Goal: Task Accomplishment & Management: Manage account settings

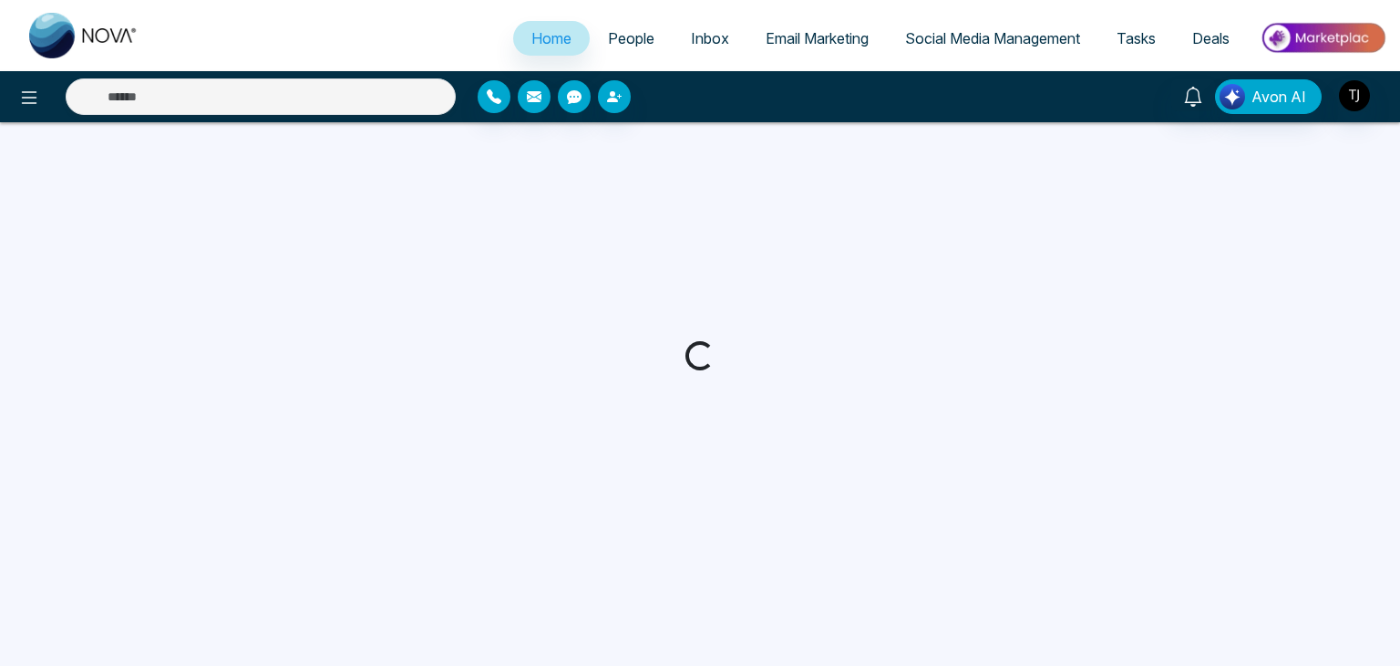
select select "*"
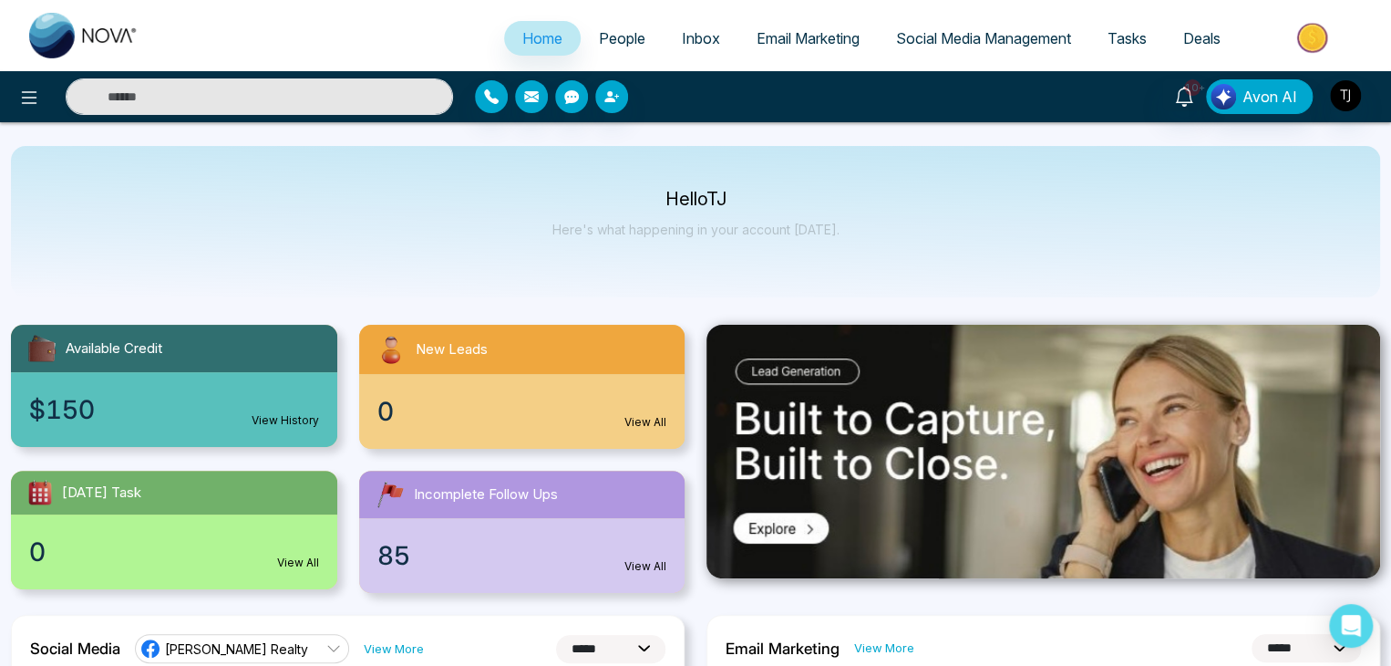
click at [684, 37] on span "Inbox" at bounding box center [701, 38] width 38 height 18
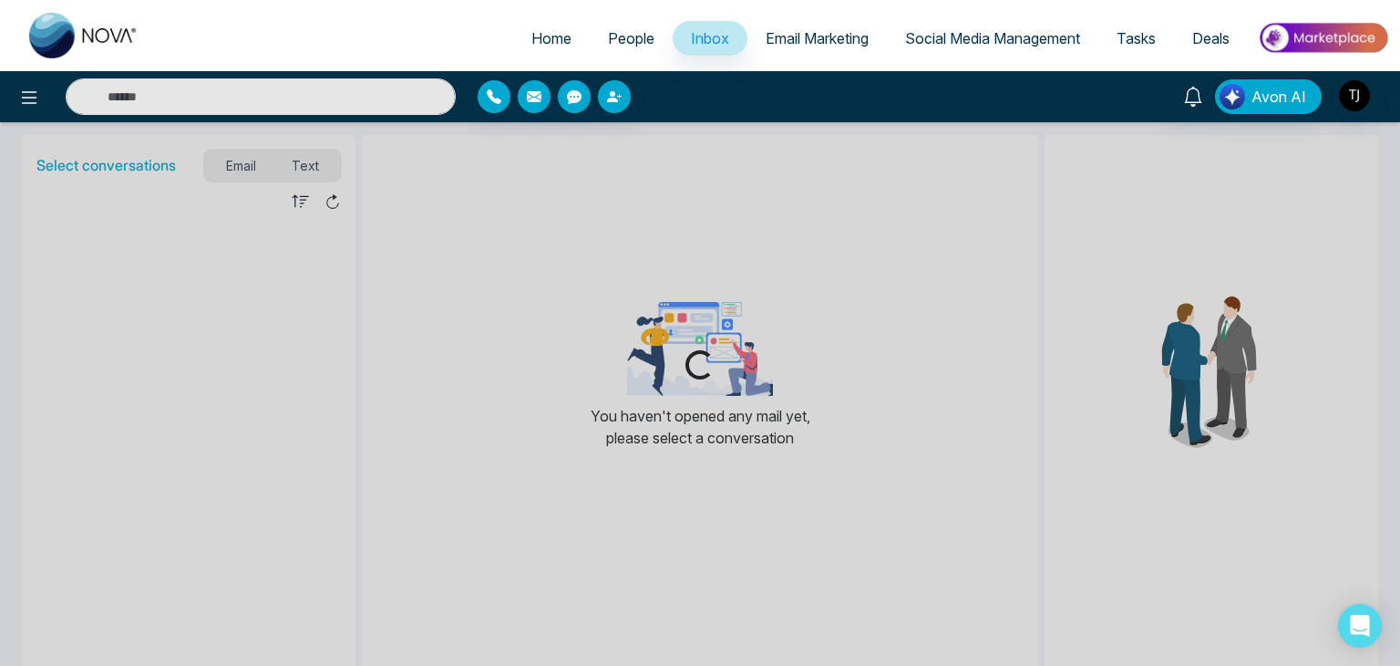
click at [810, 30] on span "Email Marketing" at bounding box center [817, 38] width 103 height 18
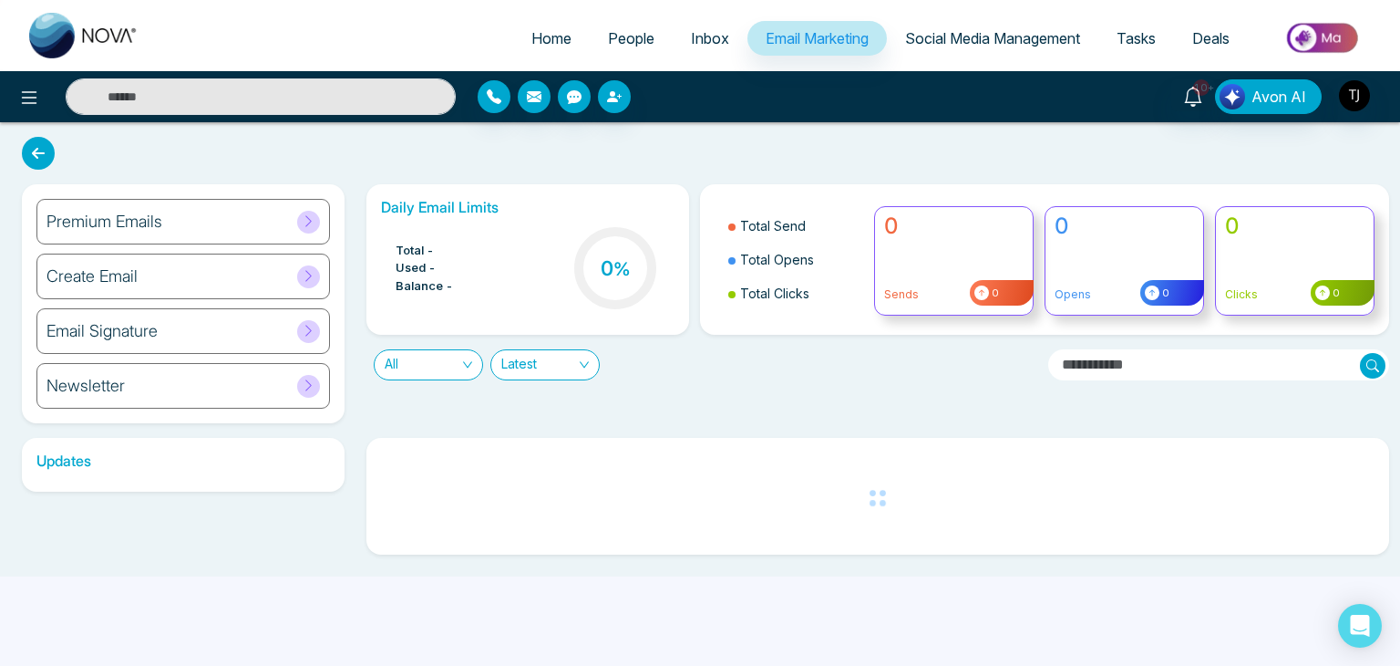
click at [947, 52] on link "Social Media Management" at bounding box center [993, 38] width 212 height 35
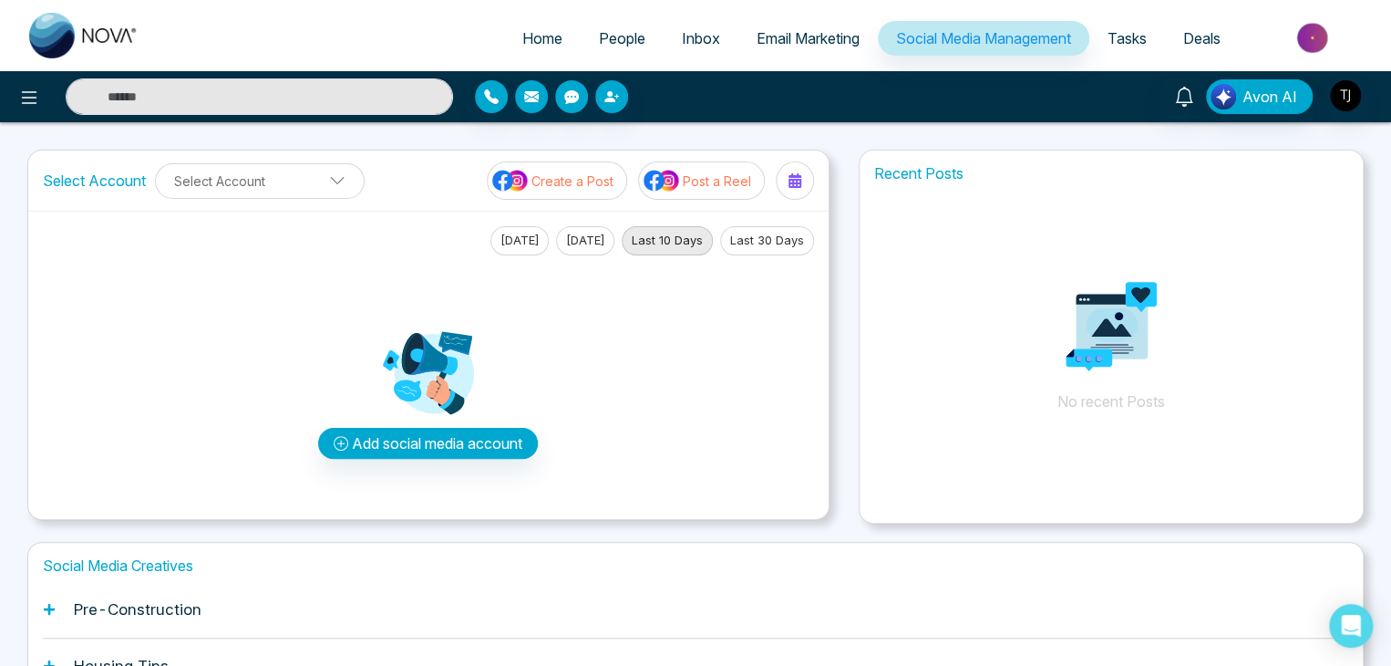
click at [1125, 45] on span "Tasks" at bounding box center [1127, 38] width 39 height 18
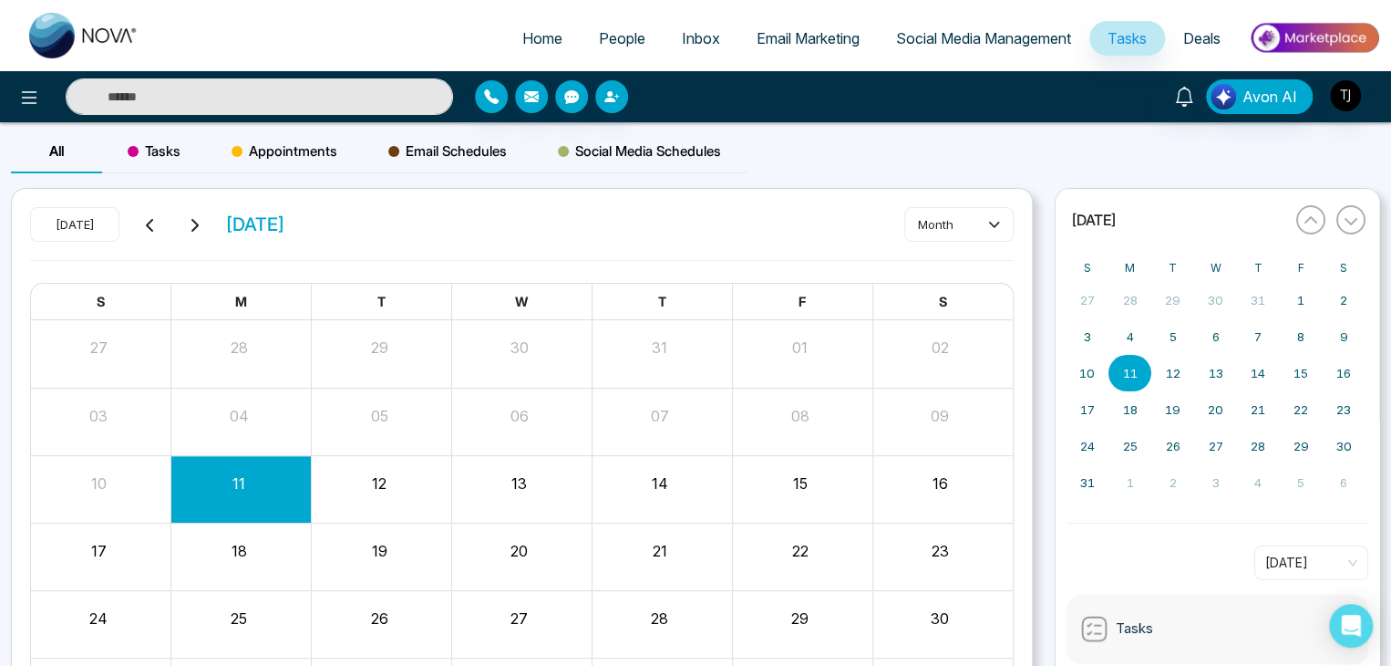
click at [1214, 36] on span "Deals" at bounding box center [1201, 38] width 37 height 18
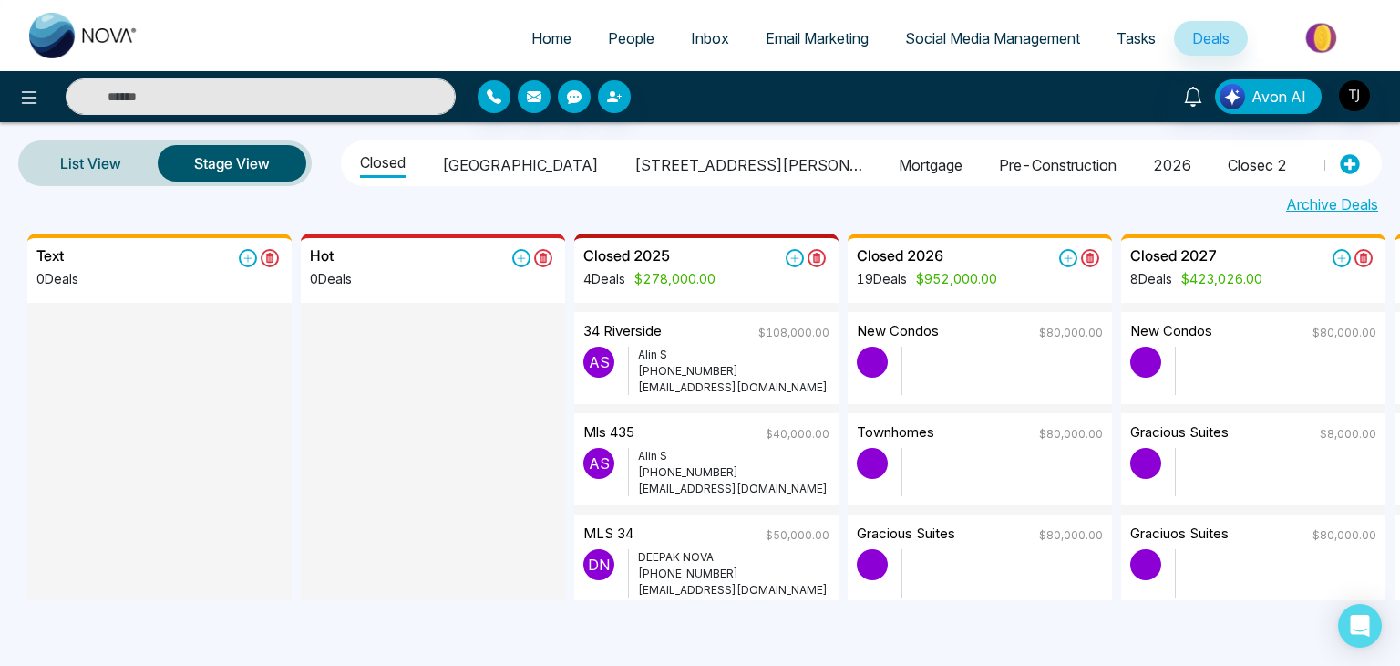
click at [542, 33] on span "Home" at bounding box center [552, 38] width 40 height 18
select select "*"
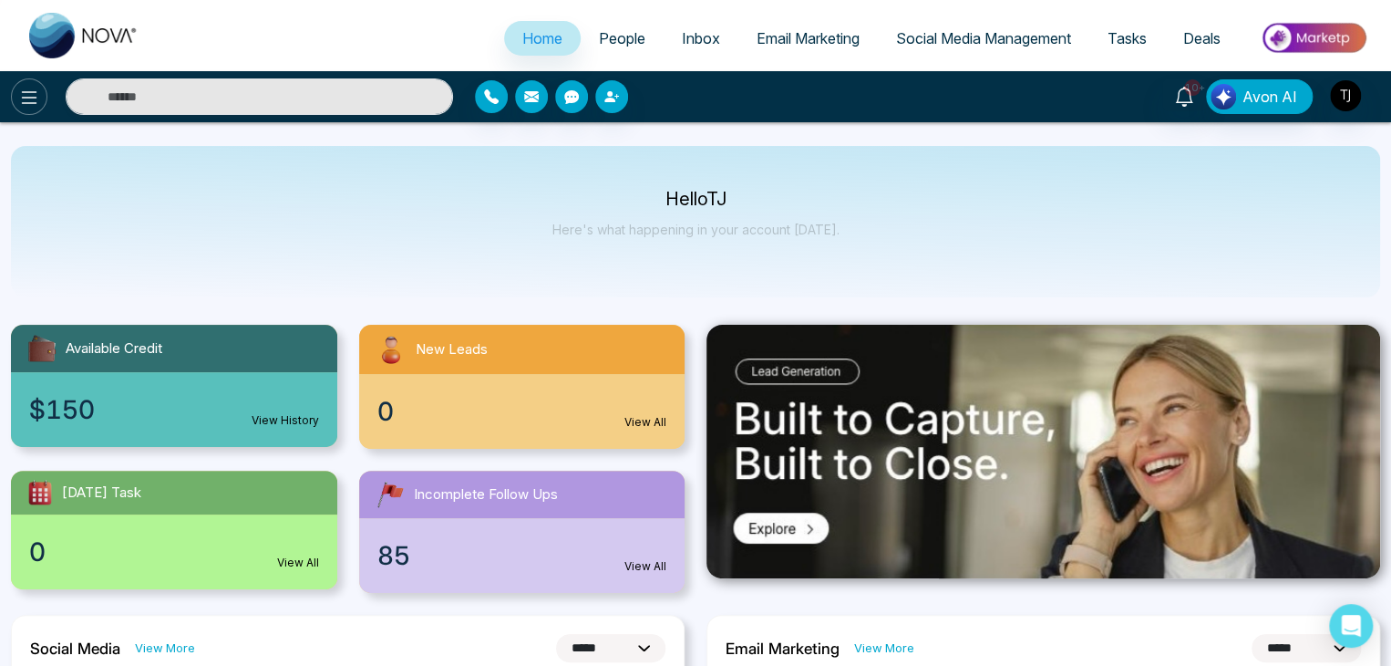
click at [26, 98] on icon at bounding box center [29, 98] width 22 height 22
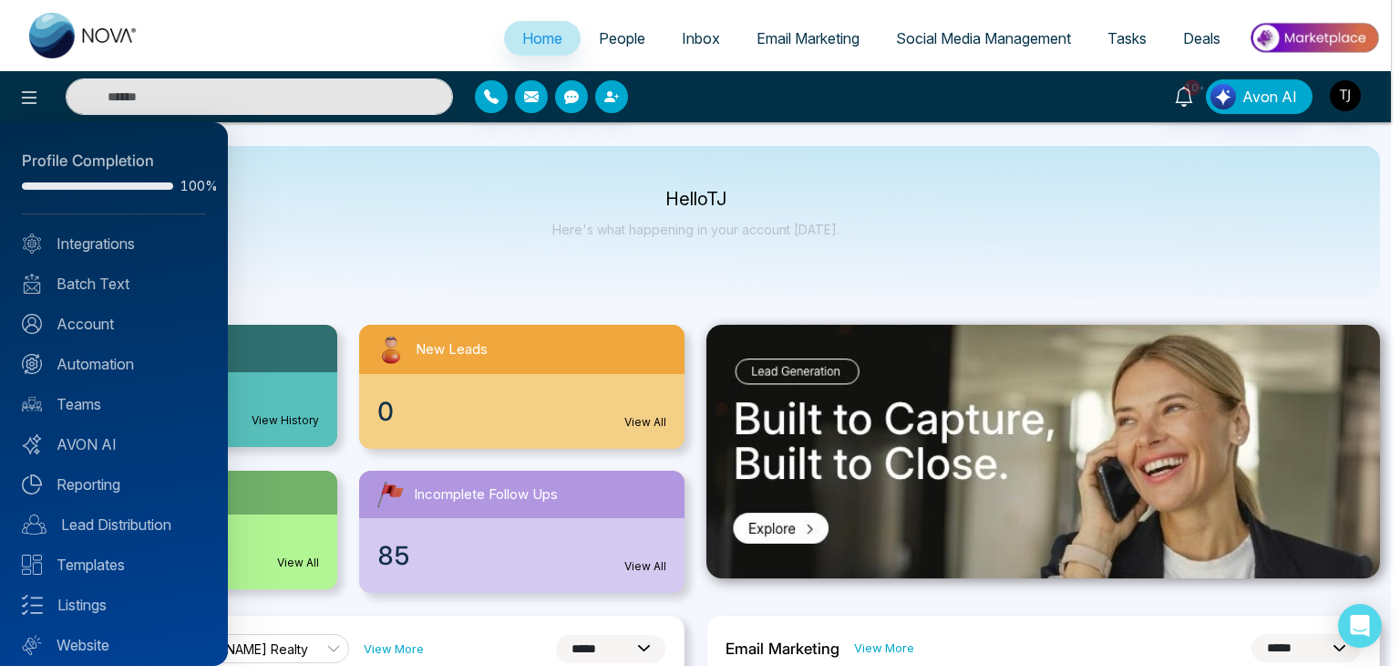
scroll to position [51, 0]
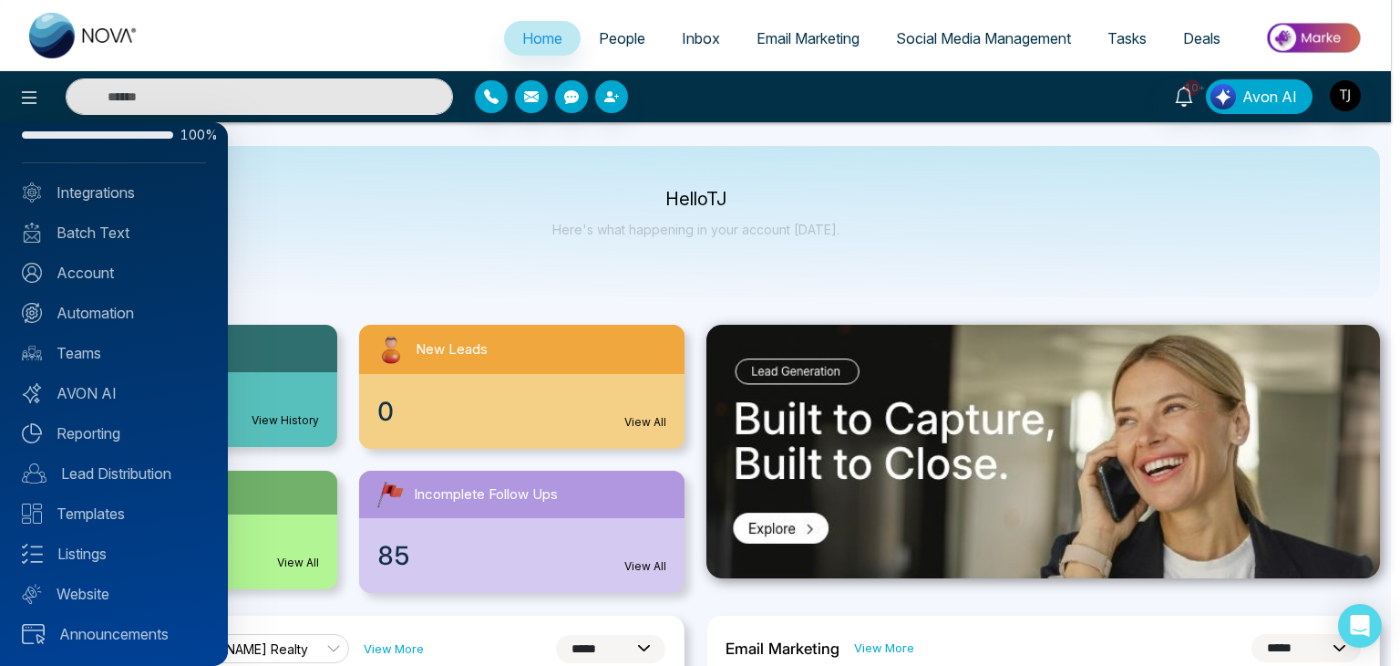
click at [361, 212] on div at bounding box center [700, 333] width 1400 height 666
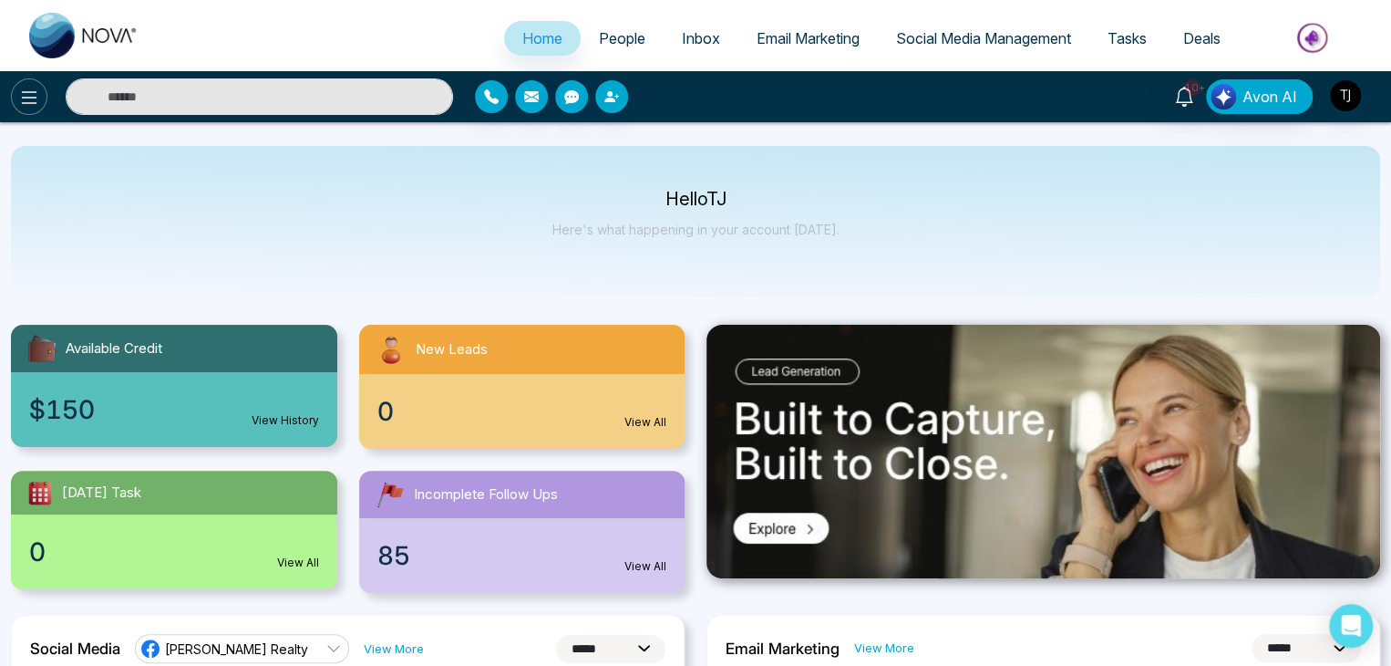
click at [37, 92] on icon at bounding box center [29, 98] width 22 height 22
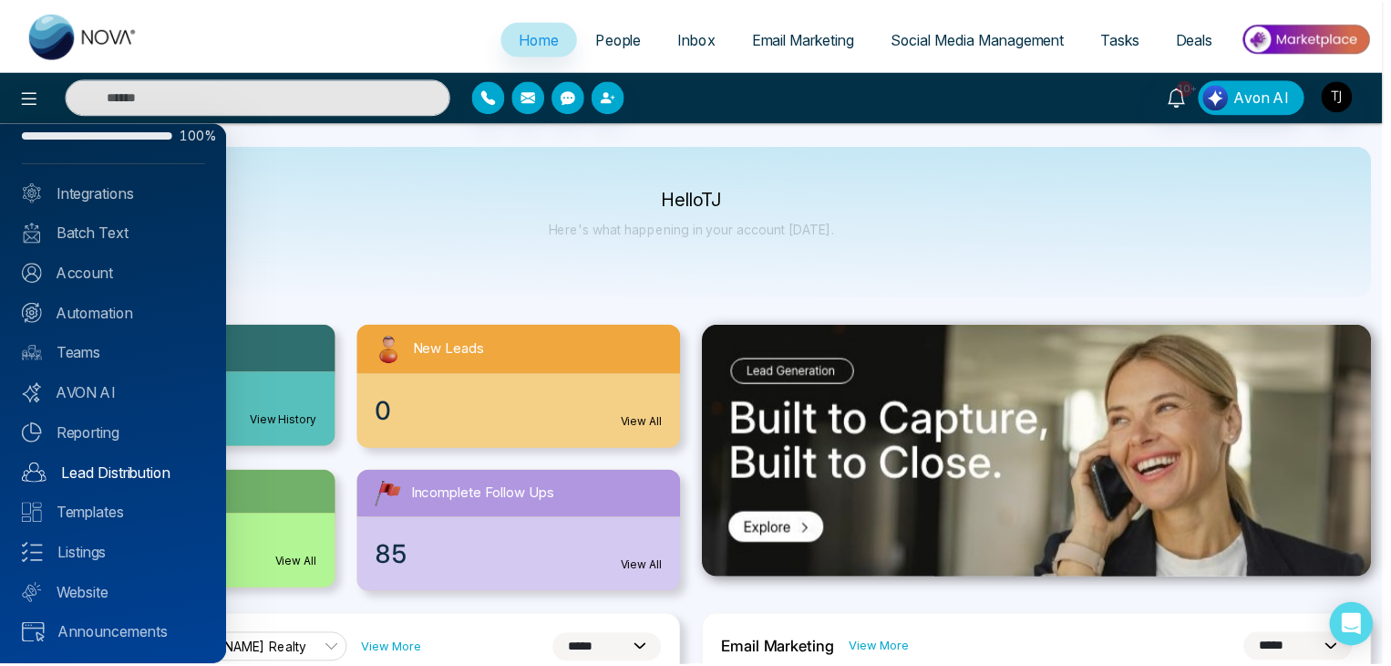
scroll to position [0, 0]
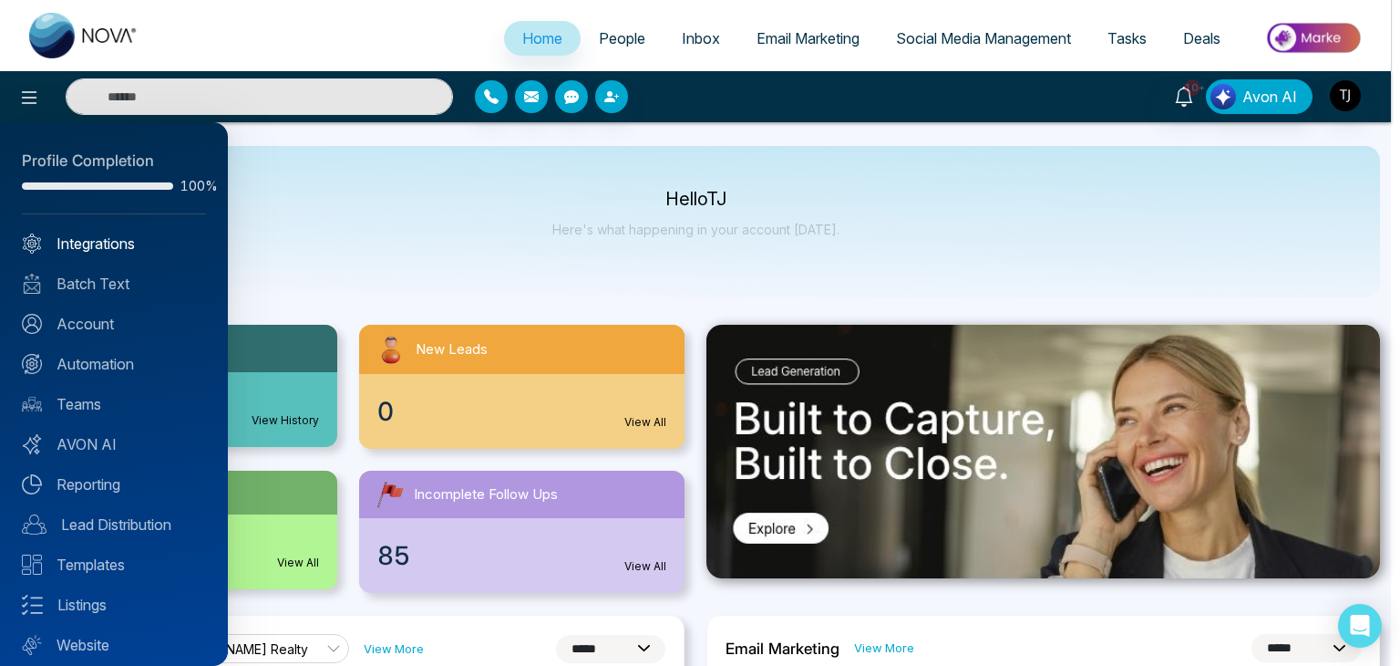
click at [136, 244] on link "Integrations" at bounding box center [114, 243] width 184 height 22
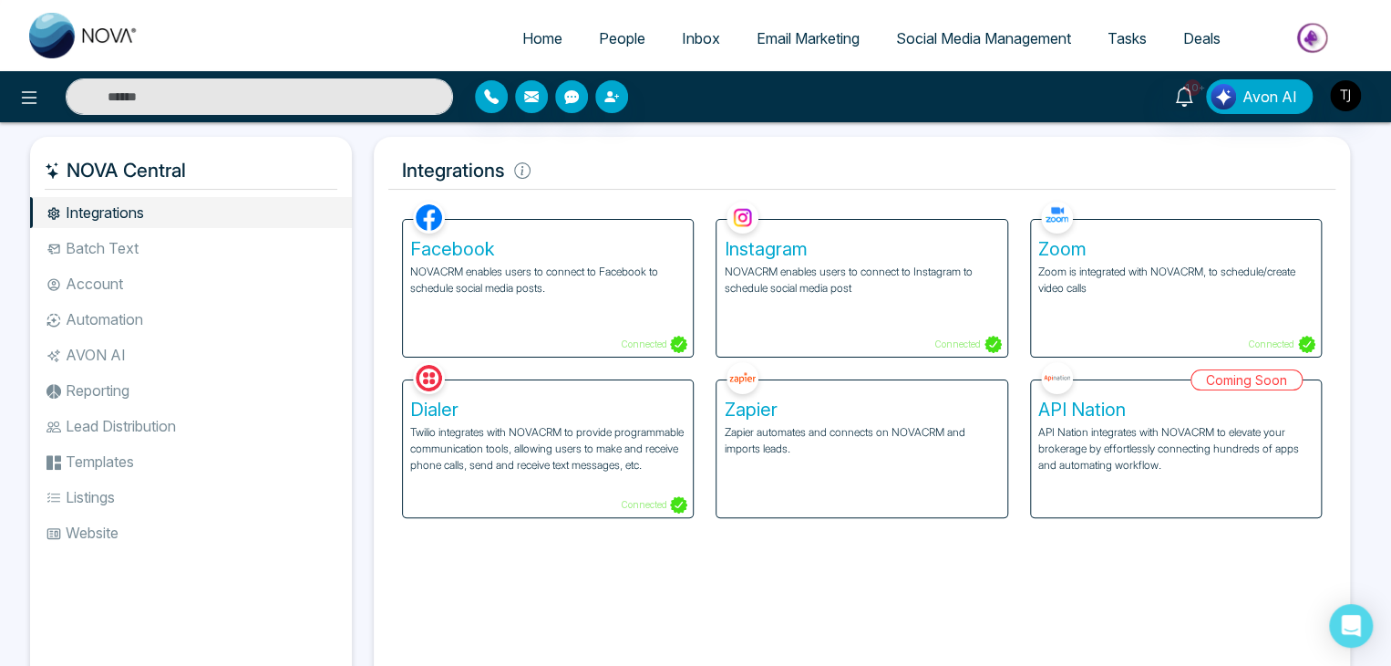
click at [132, 260] on li "Batch Text" at bounding box center [191, 247] width 322 height 31
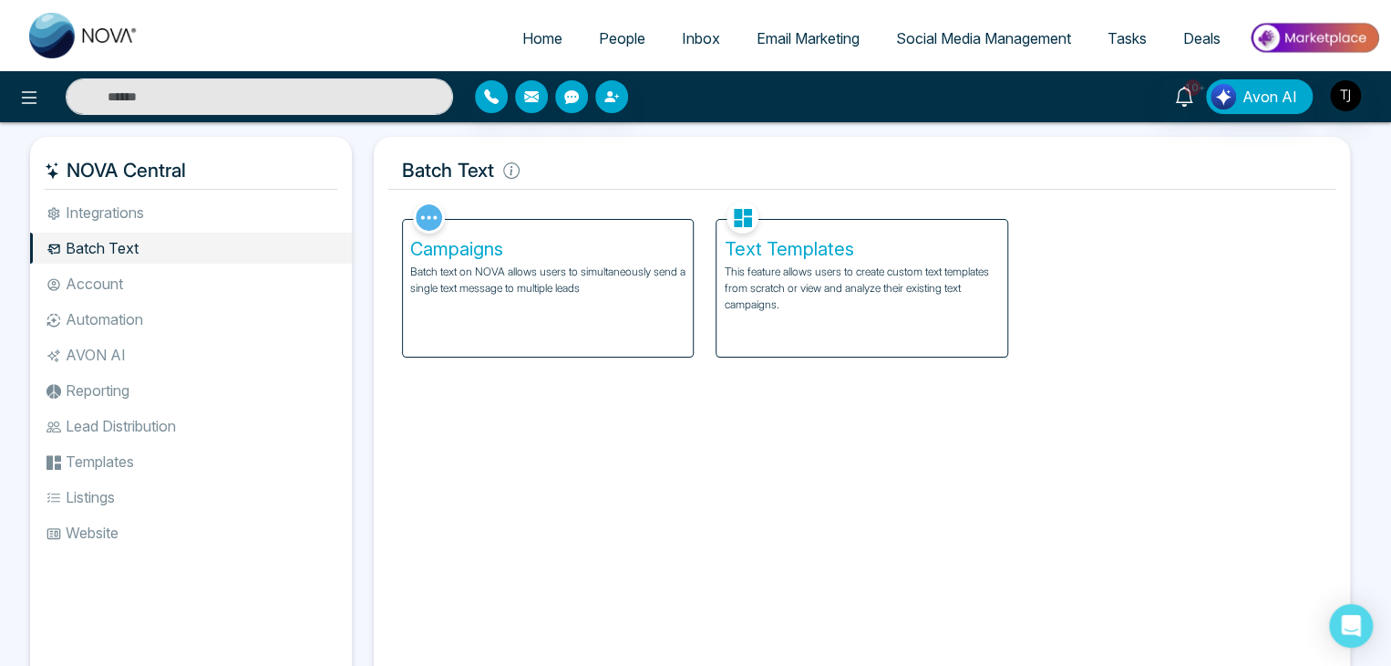
click at [139, 293] on li "Account" at bounding box center [191, 283] width 322 height 31
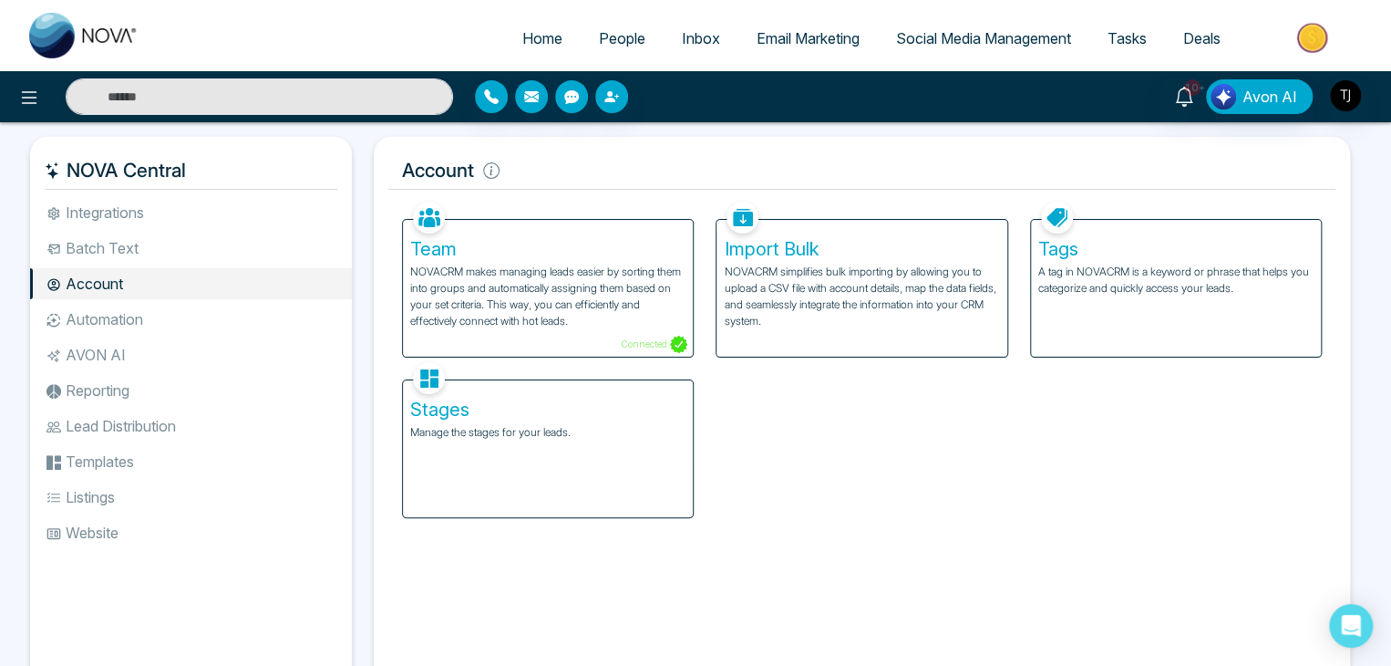
click at [144, 315] on li "Automation" at bounding box center [191, 319] width 322 height 31
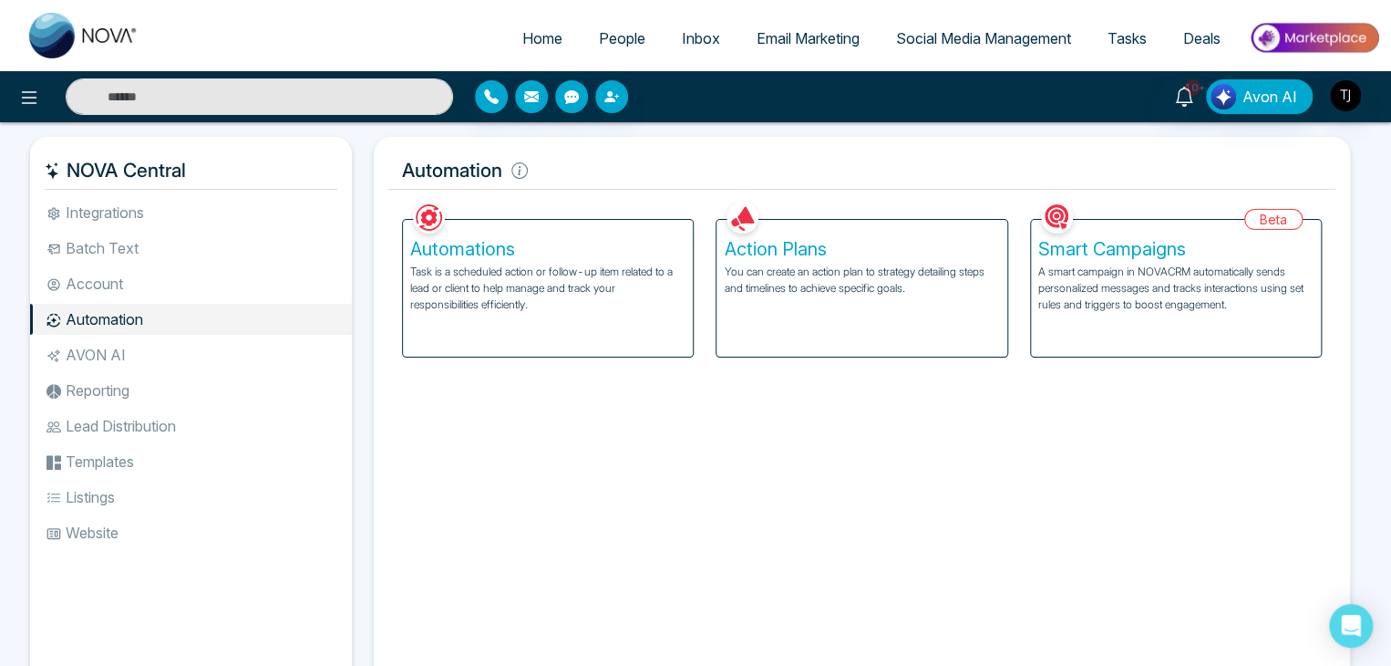
click at [148, 350] on li "AVON AI" at bounding box center [191, 354] width 322 height 31
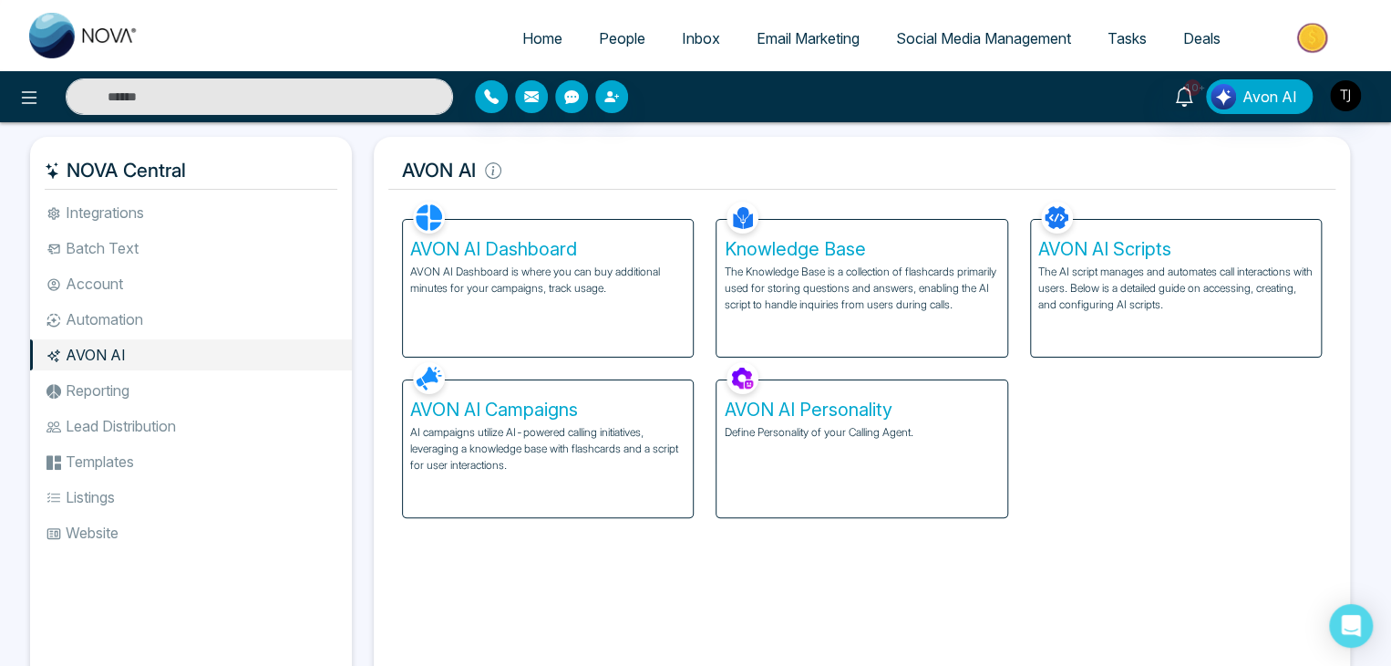
click at [149, 395] on li "Reporting" at bounding box center [191, 390] width 322 height 31
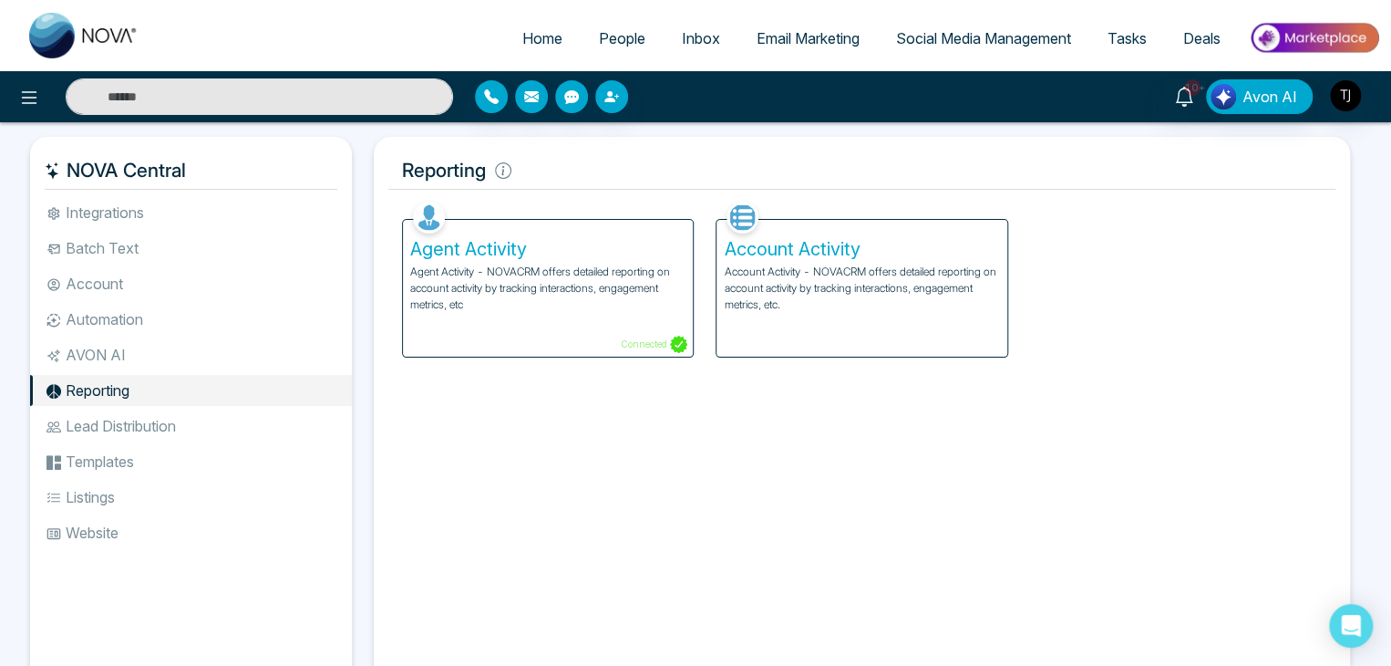
click at [150, 418] on li "Lead Distribution" at bounding box center [191, 425] width 322 height 31
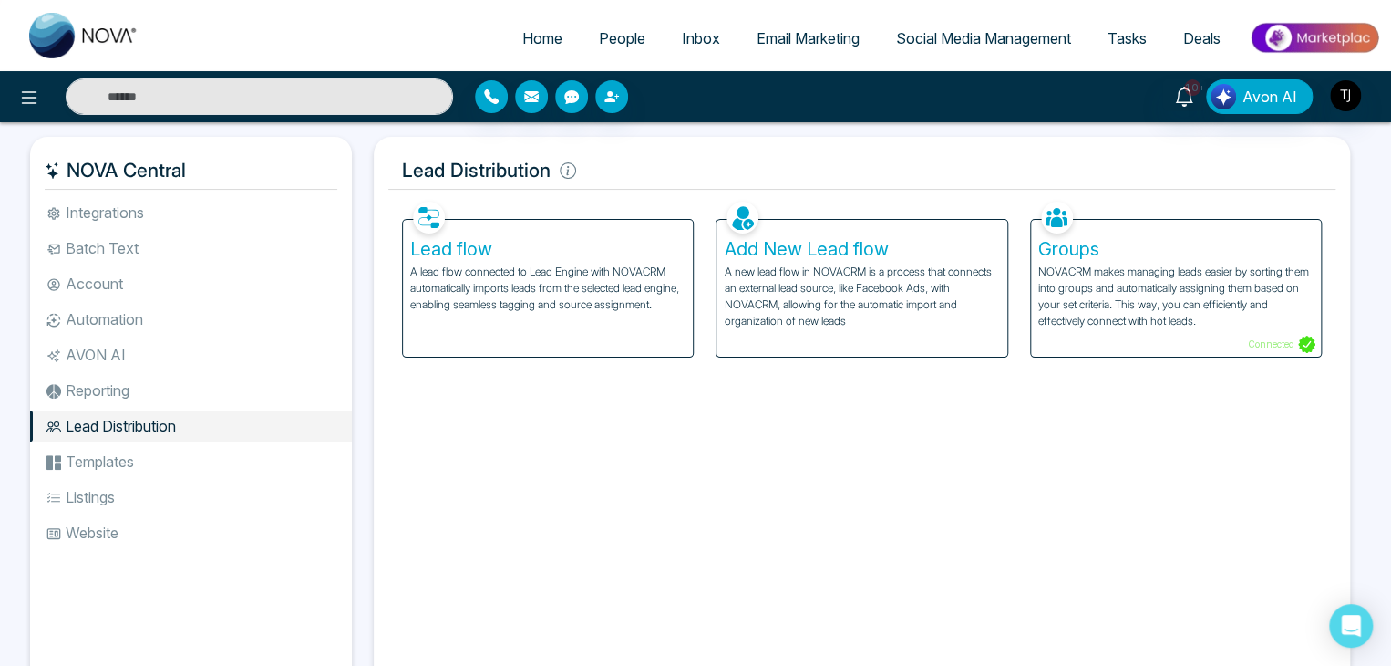
click at [151, 466] on li "Templates" at bounding box center [191, 461] width 322 height 31
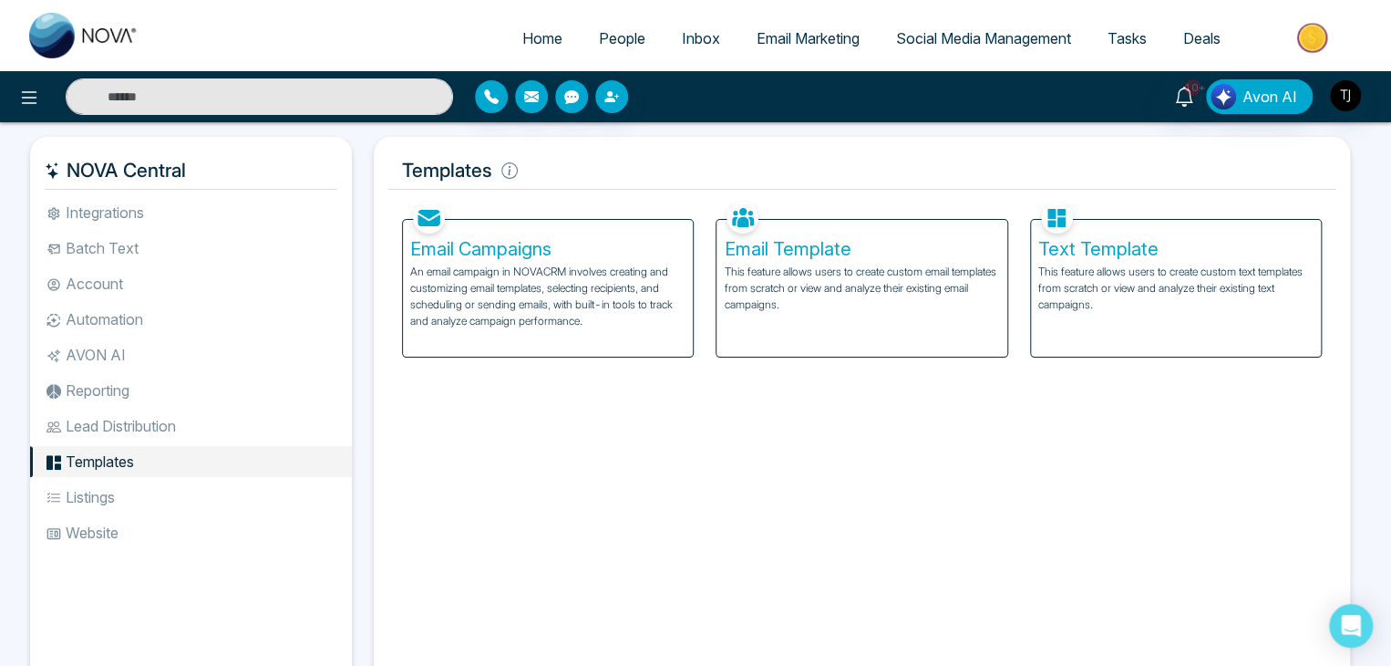
click at [150, 501] on li "Listings" at bounding box center [191, 496] width 322 height 31
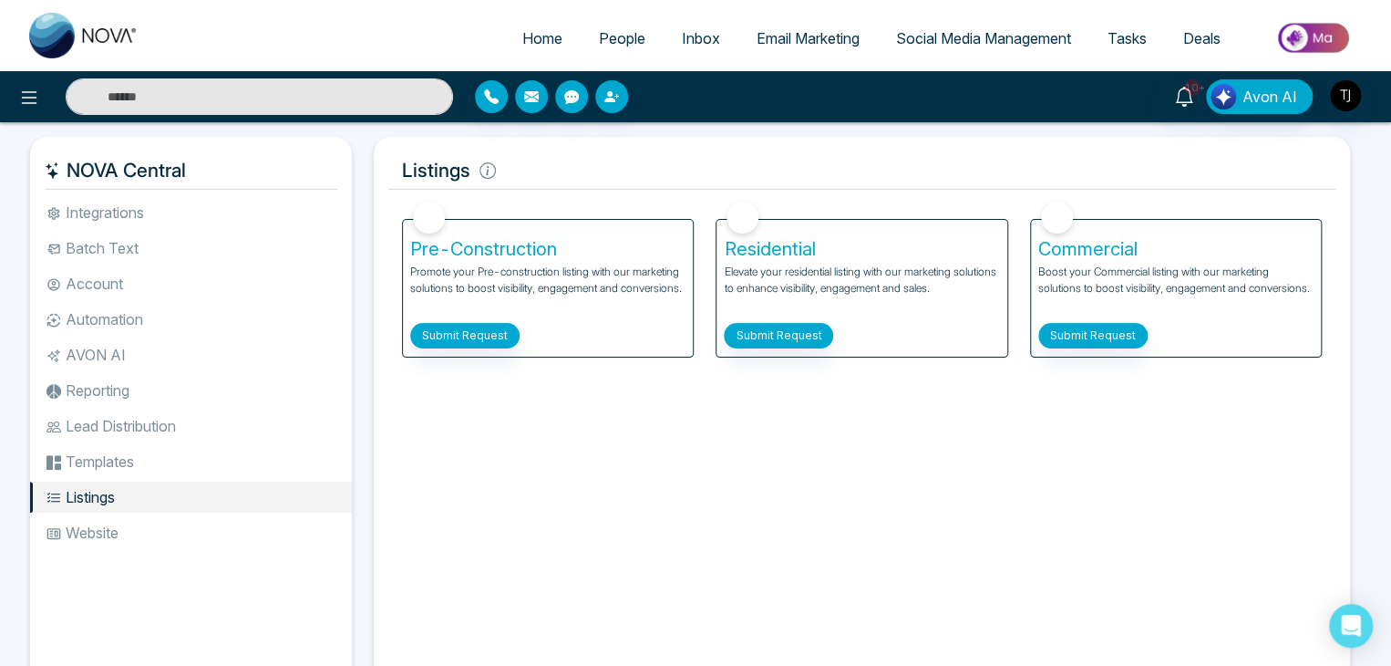
click at [150, 527] on li "Website" at bounding box center [191, 532] width 322 height 31
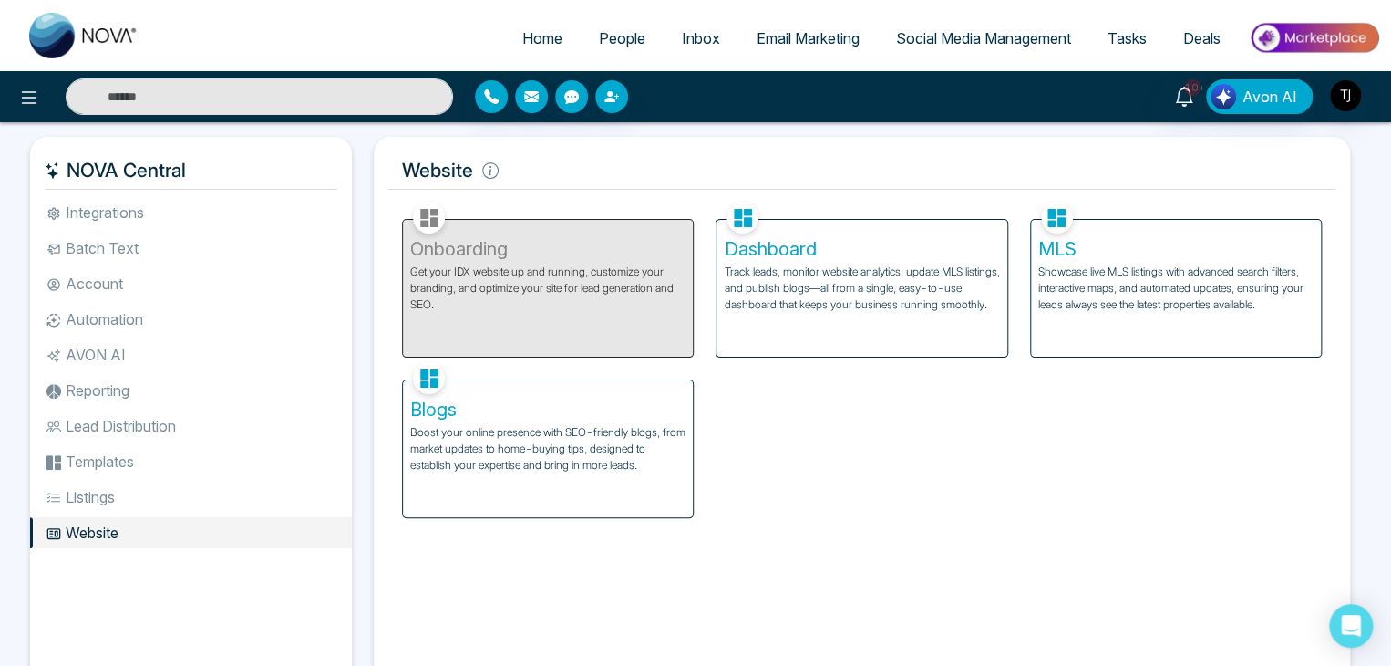
click at [186, 212] on li "Integrations" at bounding box center [191, 212] width 322 height 31
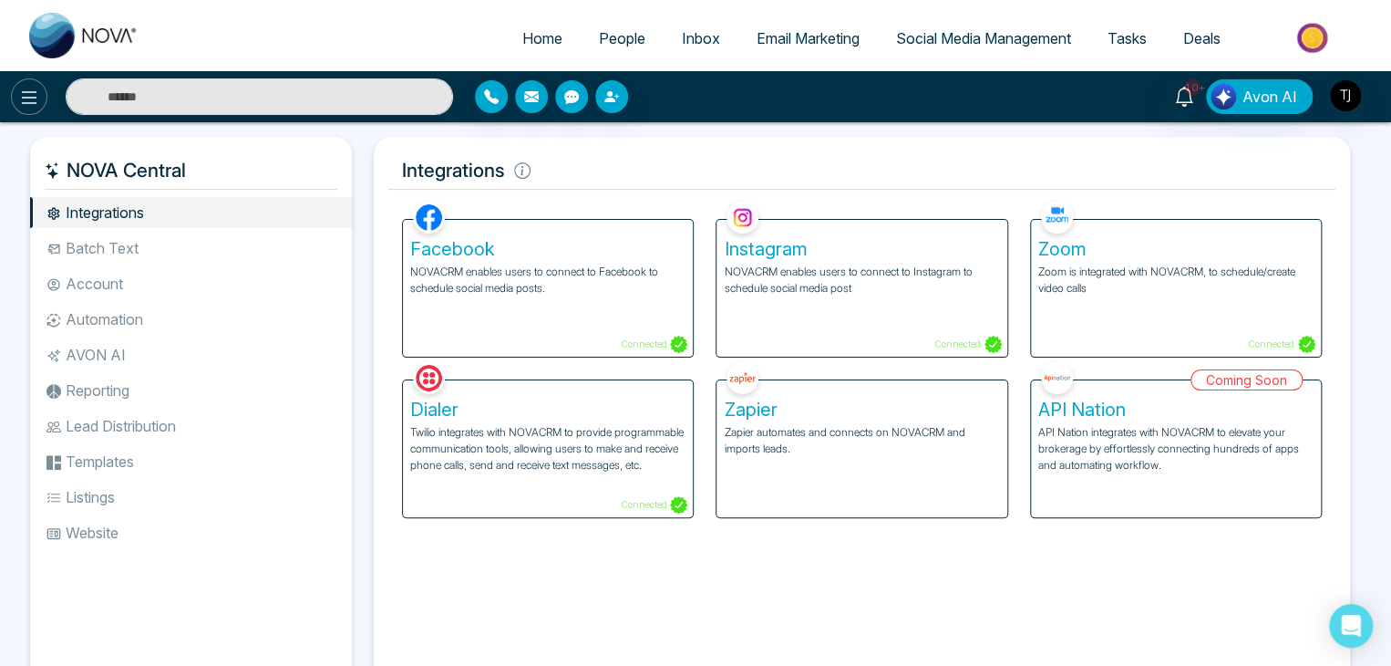
click at [26, 102] on icon at bounding box center [29, 97] width 15 height 13
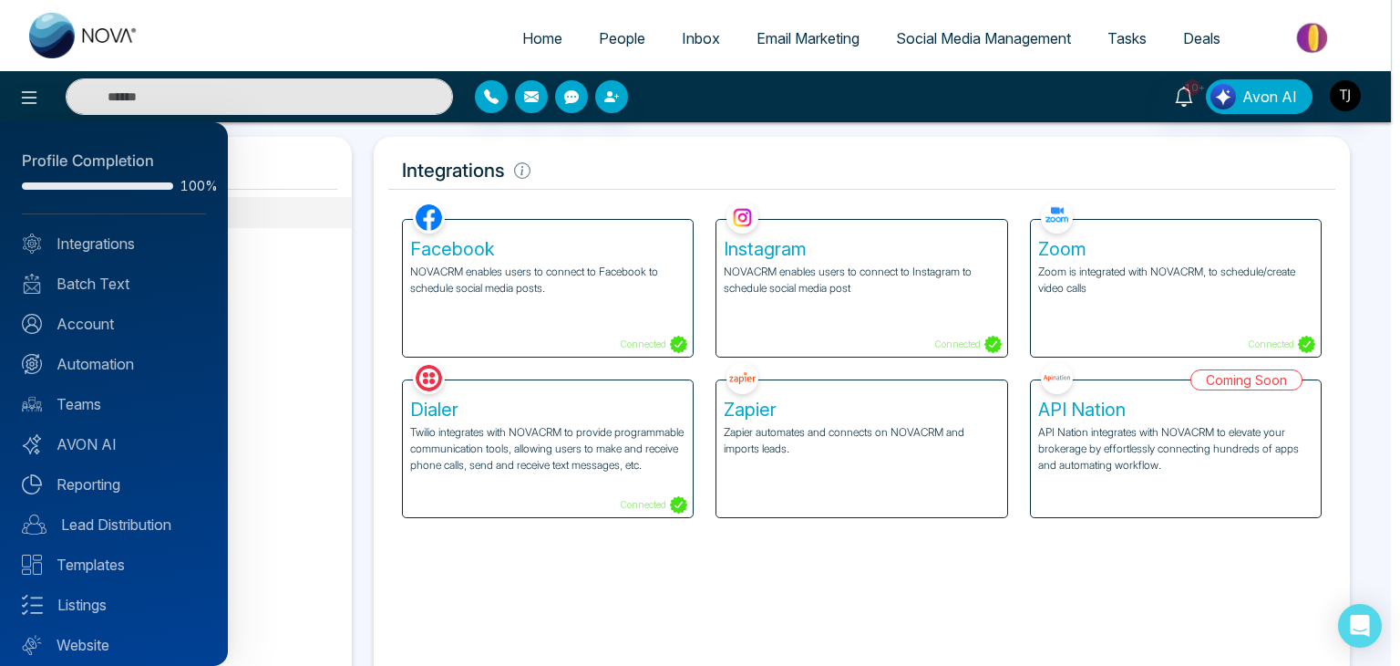
click at [536, 36] on div at bounding box center [700, 333] width 1400 height 666
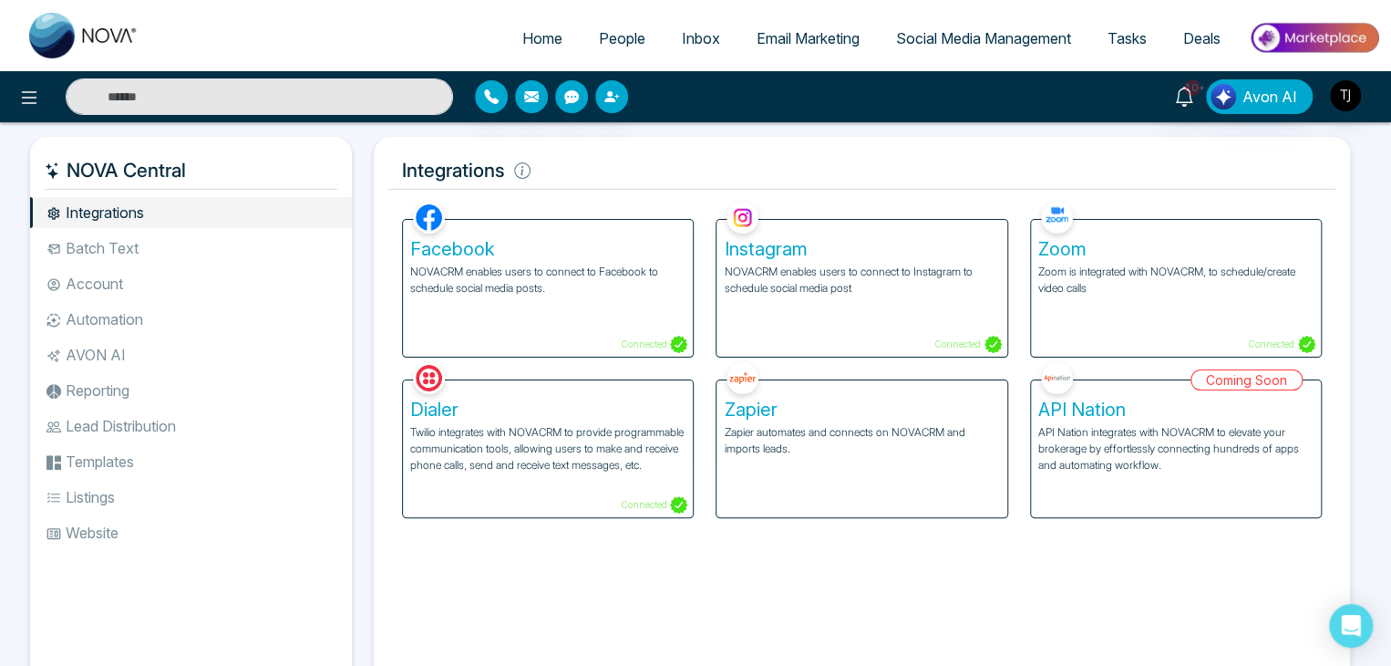
click at [536, 36] on span "Home" at bounding box center [542, 38] width 40 height 18
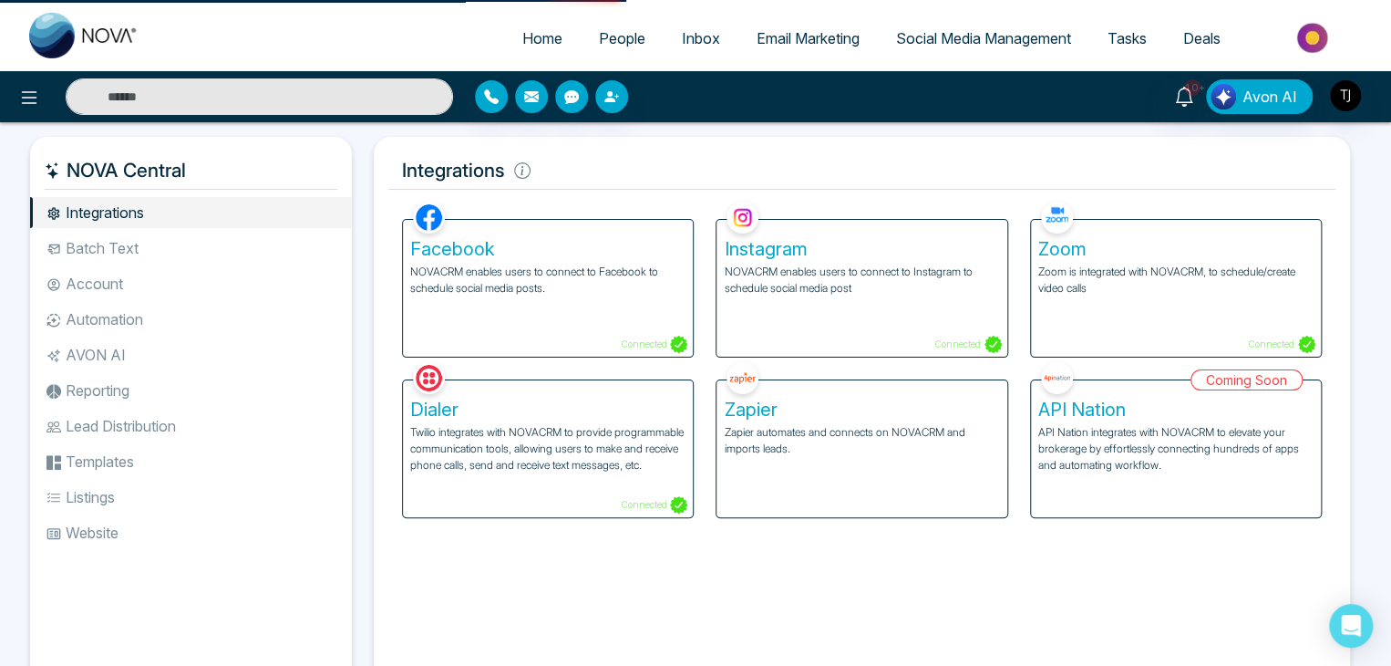
select select "*"
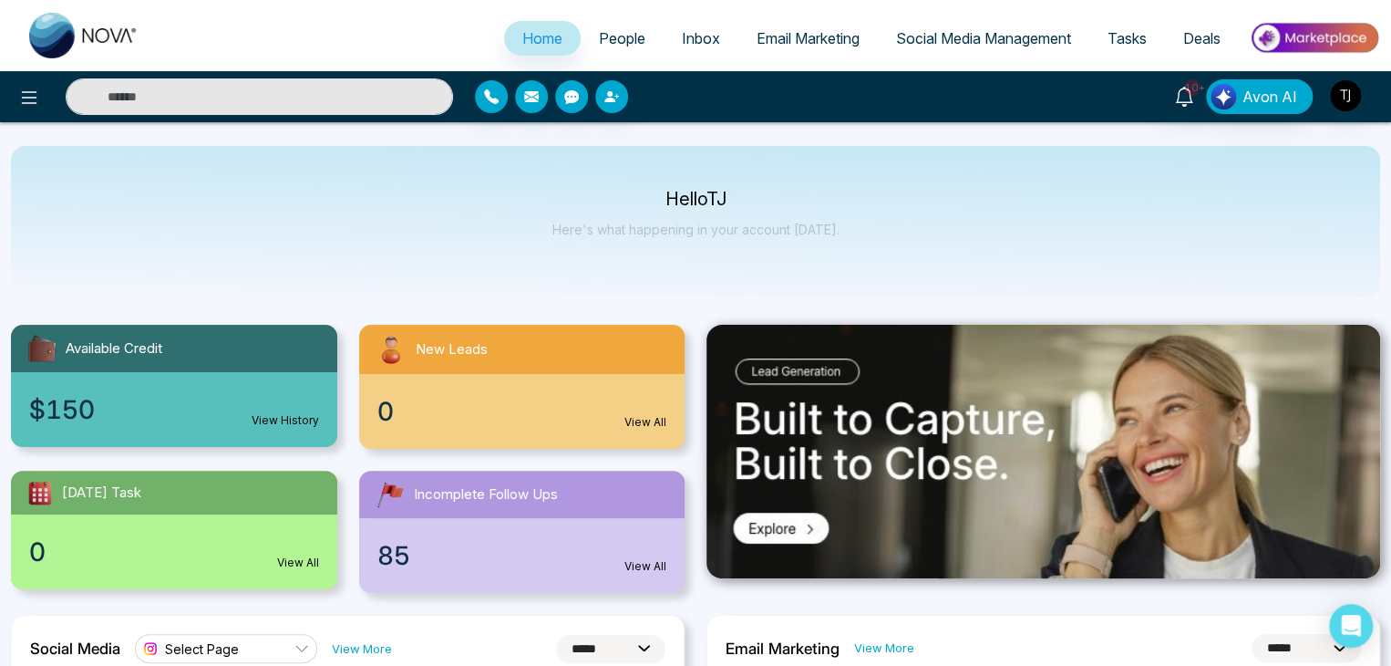
click at [625, 28] on link "People" at bounding box center [622, 38] width 83 height 35
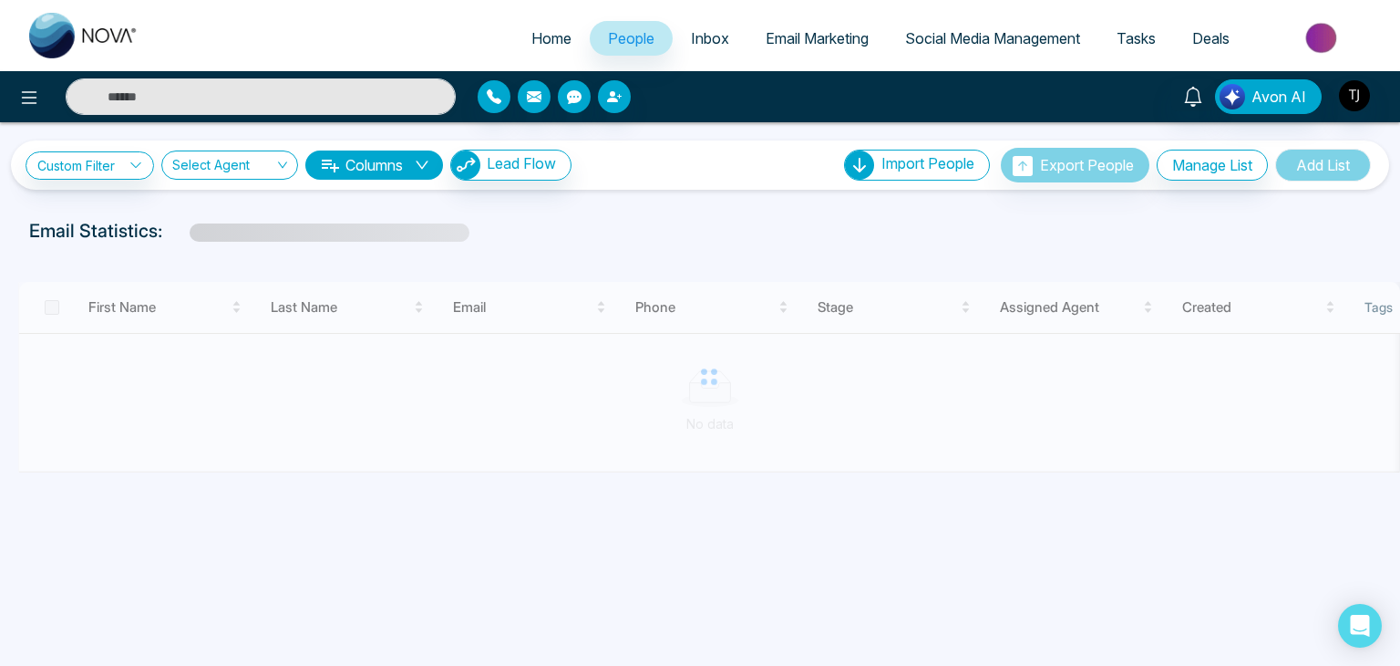
click at [702, 29] on span "Inbox" at bounding box center [710, 38] width 38 height 18
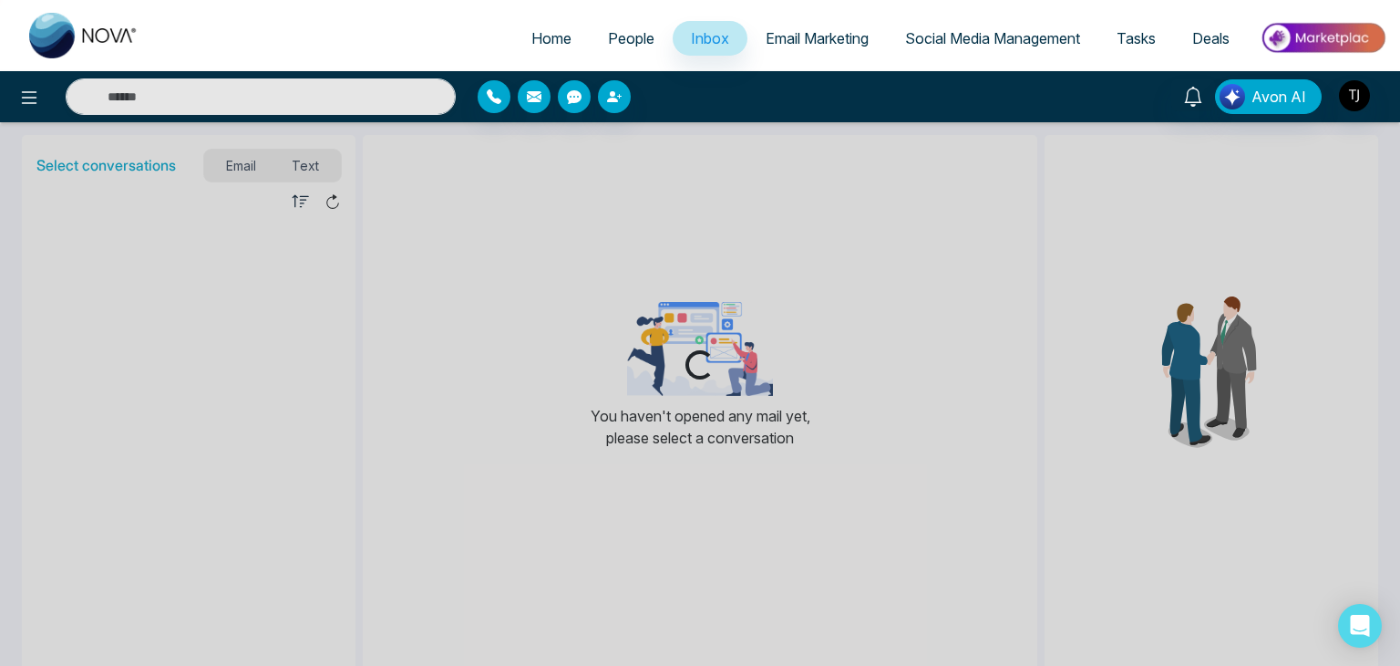
click at [814, 34] on span "Email Marketing" at bounding box center [817, 38] width 103 height 18
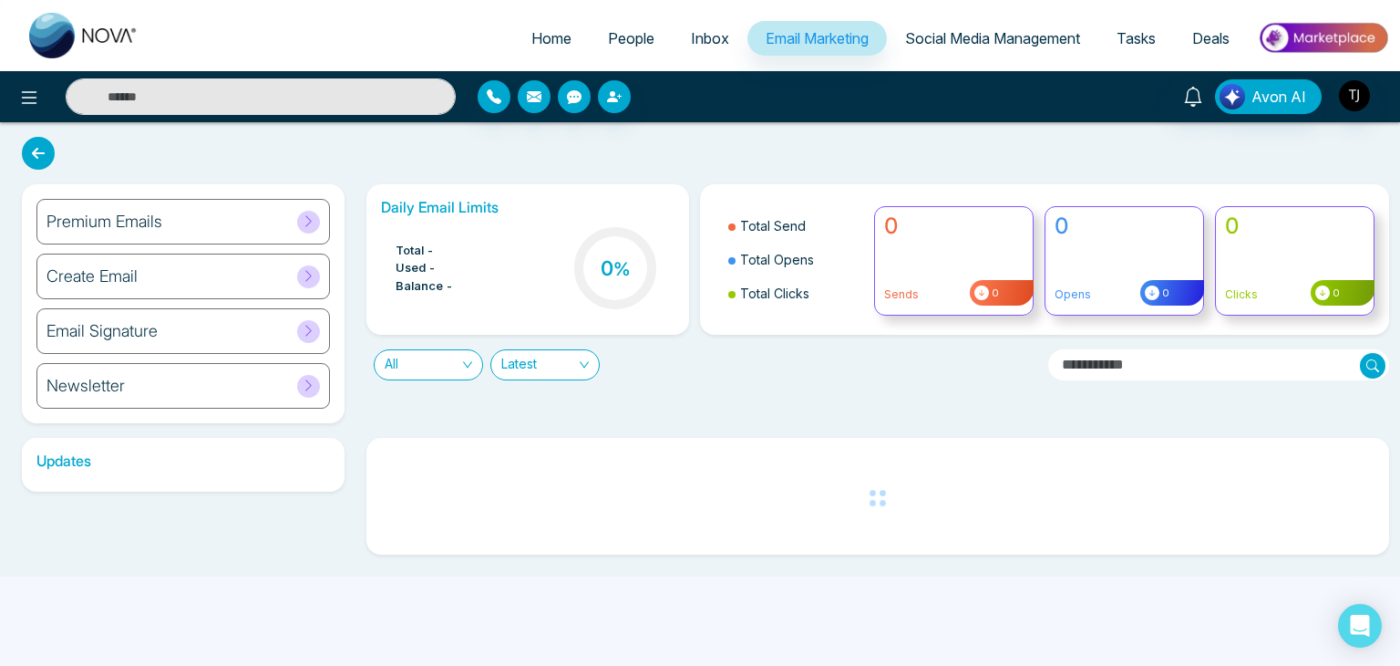
click at [962, 32] on span "Social Media Management" at bounding box center [992, 38] width 175 height 18
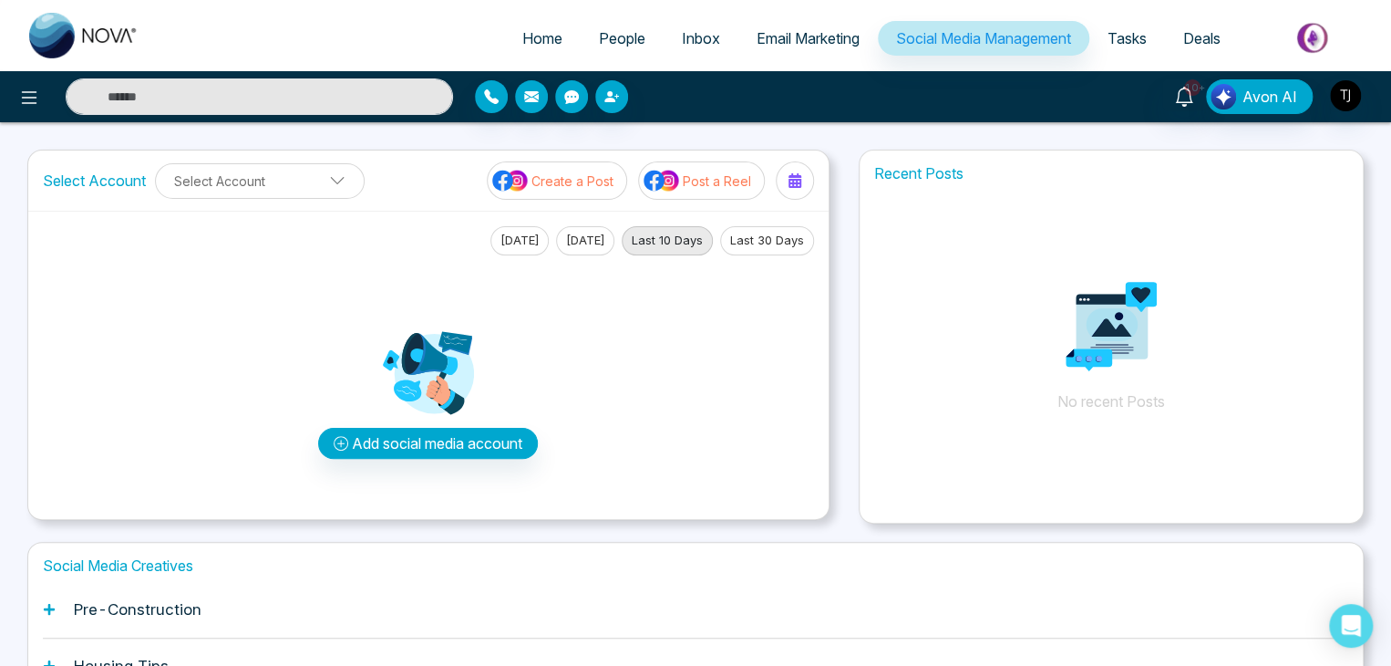
click at [535, 27] on link "Home" at bounding box center [542, 38] width 77 height 35
select select "*"
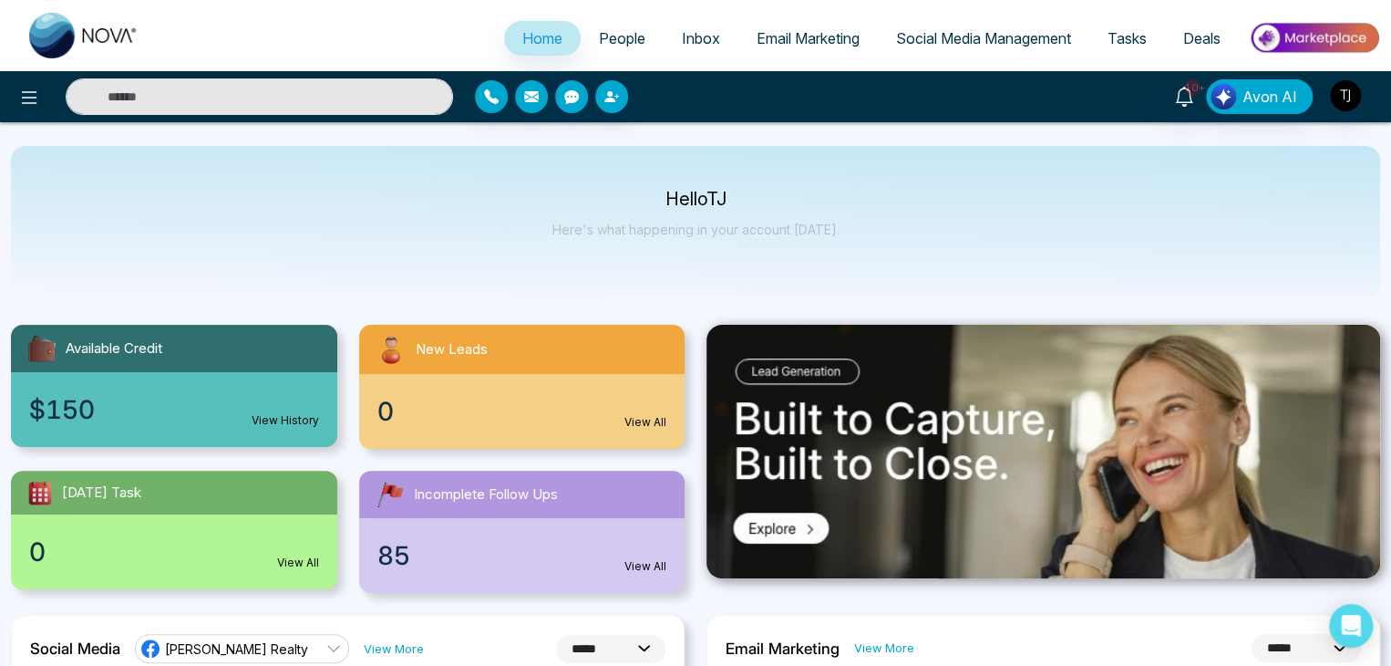
click at [653, 195] on p "Hello [PERSON_NAME]" at bounding box center [696, 198] width 287 height 15
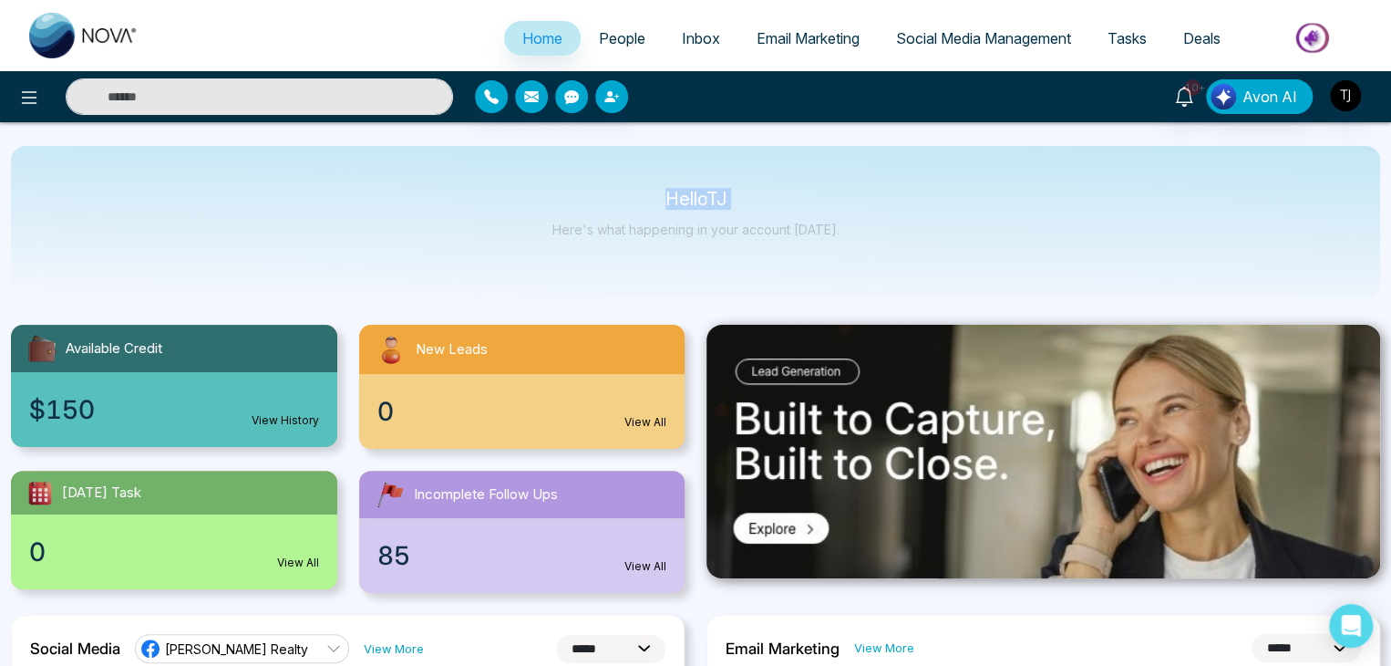
click at [657, 196] on p "Hello [PERSON_NAME]" at bounding box center [696, 198] width 287 height 15
click at [27, 98] on icon at bounding box center [29, 98] width 22 height 22
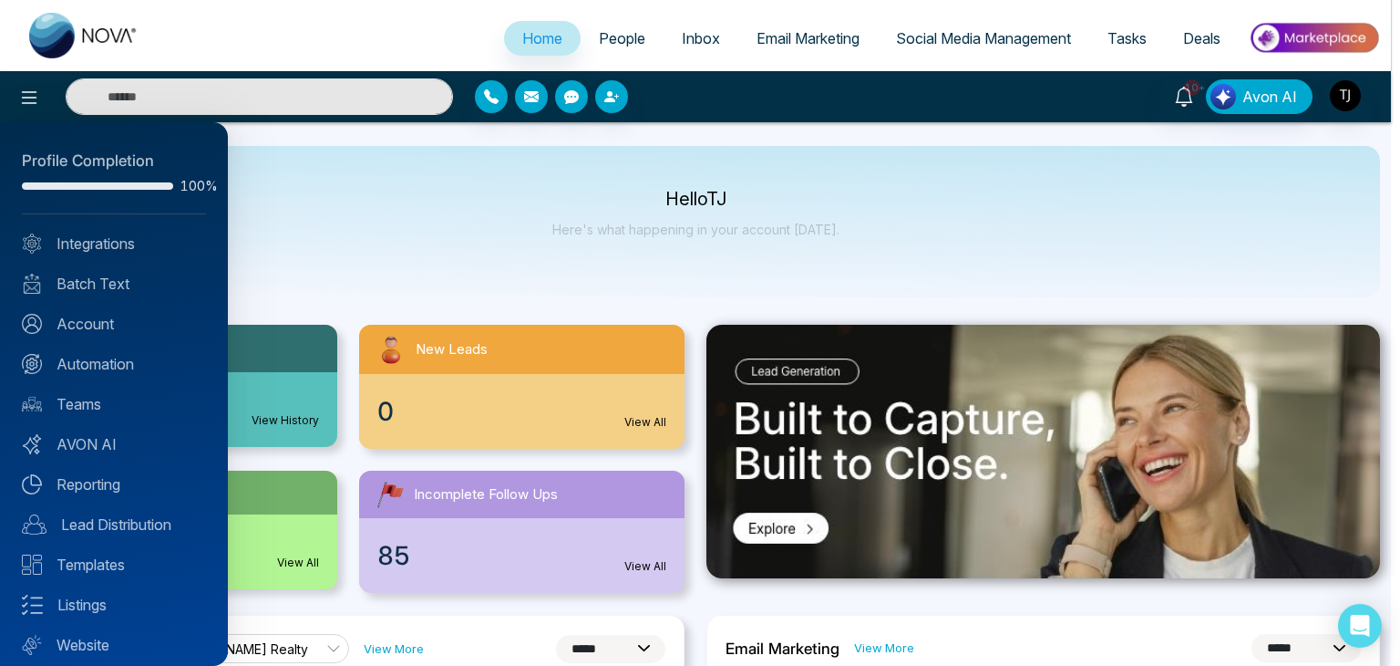
click at [363, 251] on div at bounding box center [700, 333] width 1400 height 666
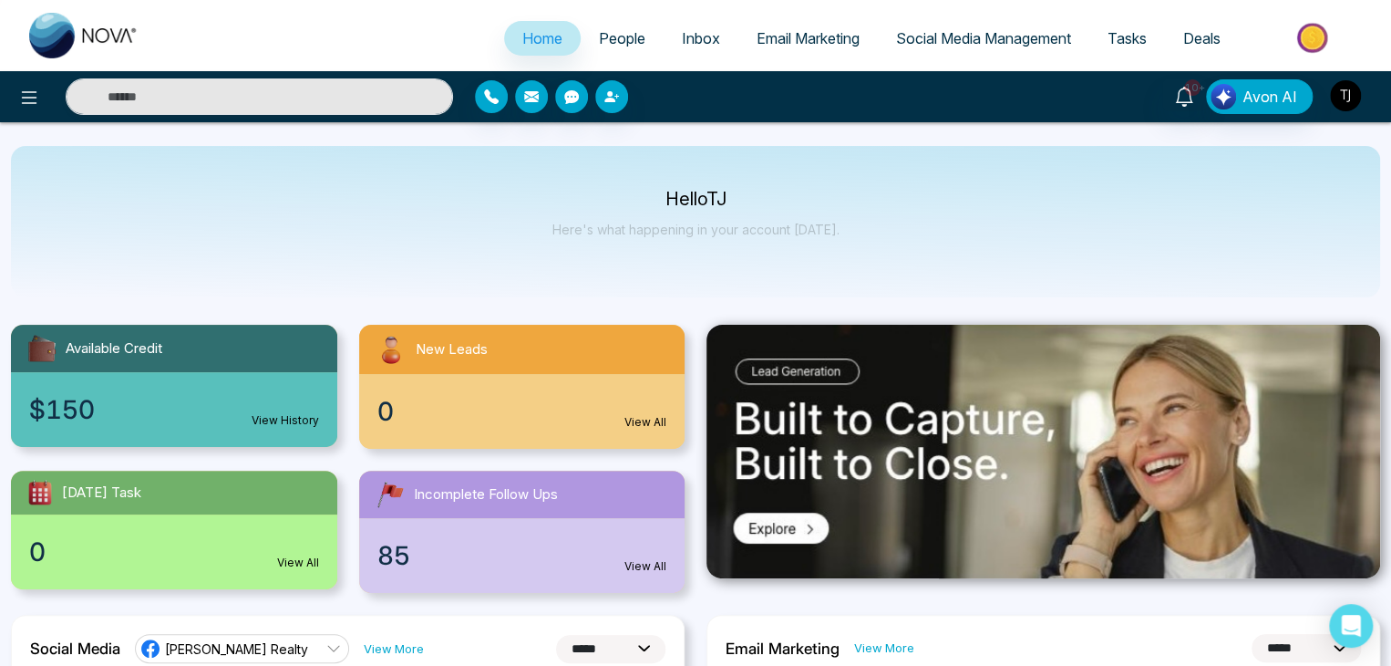
click at [1342, 102] on img "button" at bounding box center [1345, 95] width 31 height 31
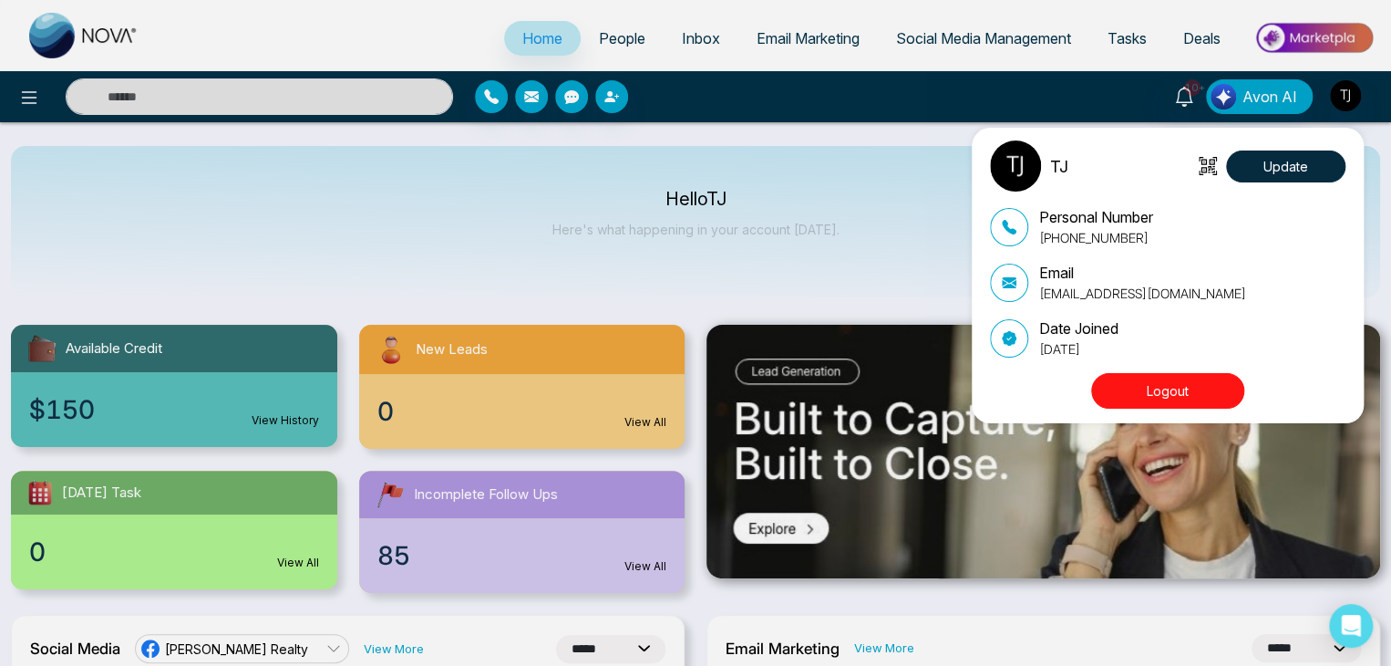
click at [1178, 389] on button "Logout" at bounding box center [1167, 391] width 153 height 36
